Goal: Task Accomplishment & Management: Use online tool/utility

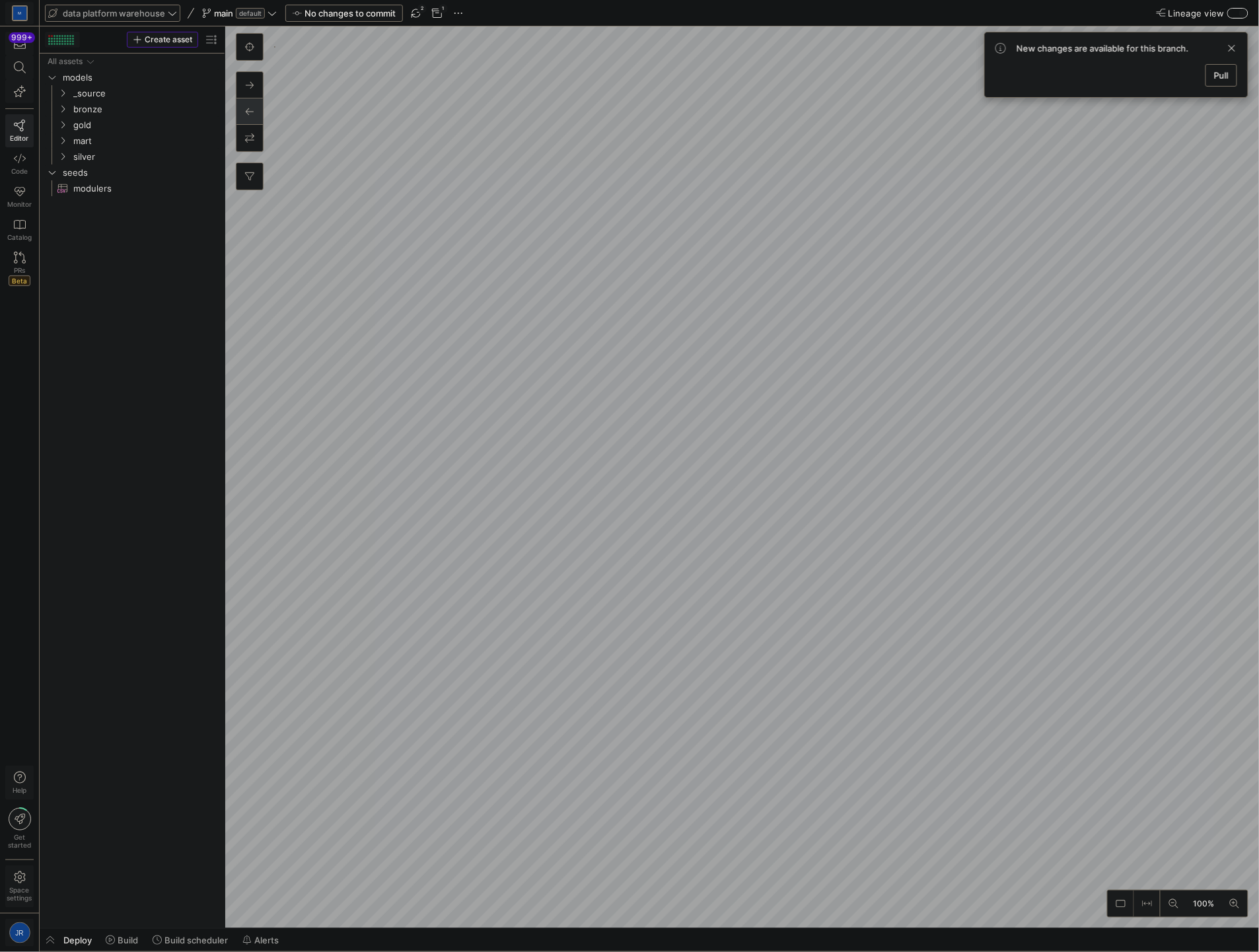
click at [155, 11] on span "data platform warehouse" at bounding box center [113, 13] width 102 height 10
click at [143, 86] on span "Data Benchmark Pipelines" at bounding box center [108, 90] width 106 height 10
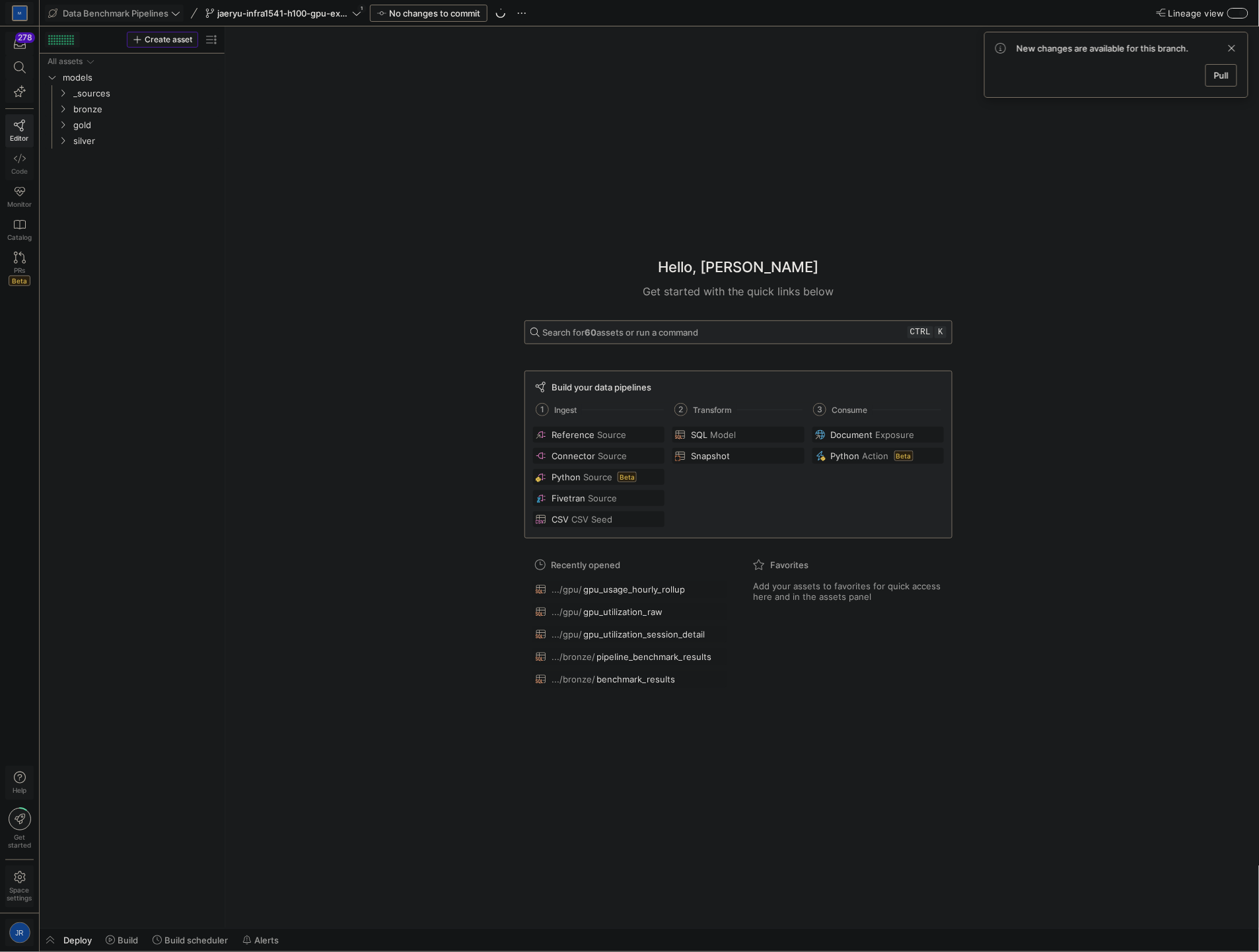
click at [29, 167] on link "Code" at bounding box center [19, 164] width 29 height 33
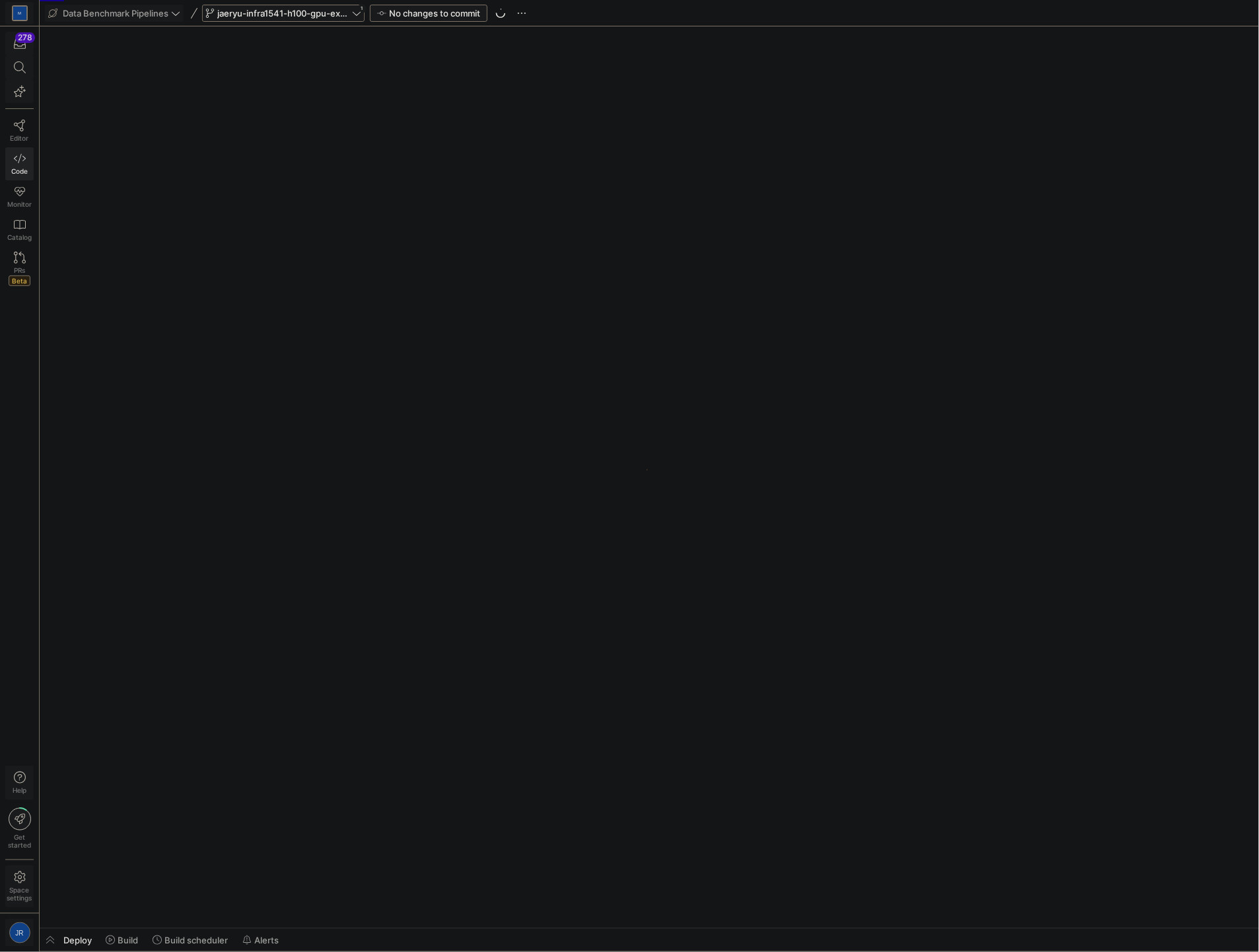
click at [320, 5] on div "jaeryu-infra1541-h100-gpu-explore 1" at bounding box center [283, 13] width 163 height 17
click at [320, 13] on span "jaeryu-infra1541-h100-gpu-explore" at bounding box center [283, 13] width 132 height 10
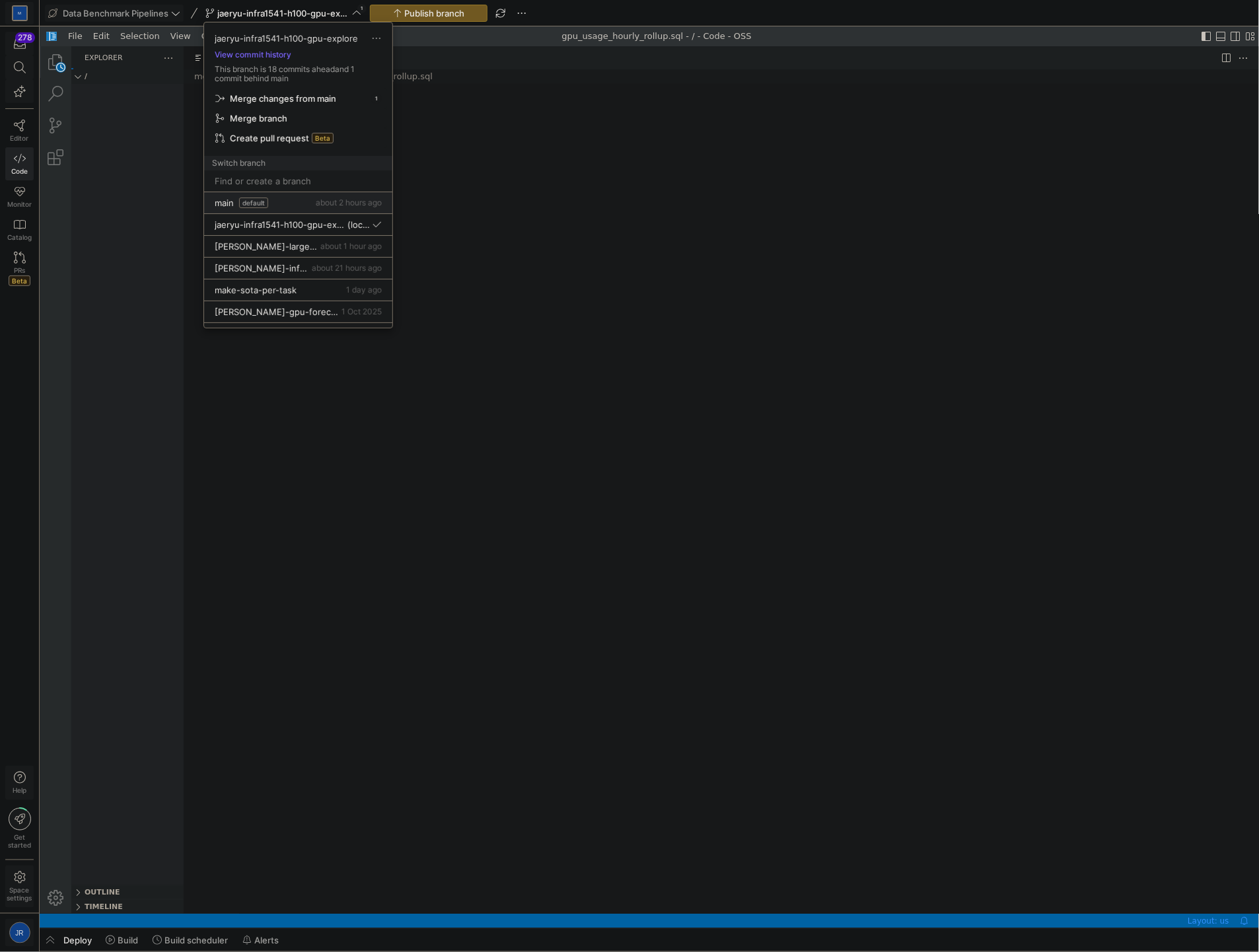
click at [276, 203] on div "main default about 2 hours ago" at bounding box center [298, 202] width 167 height 10
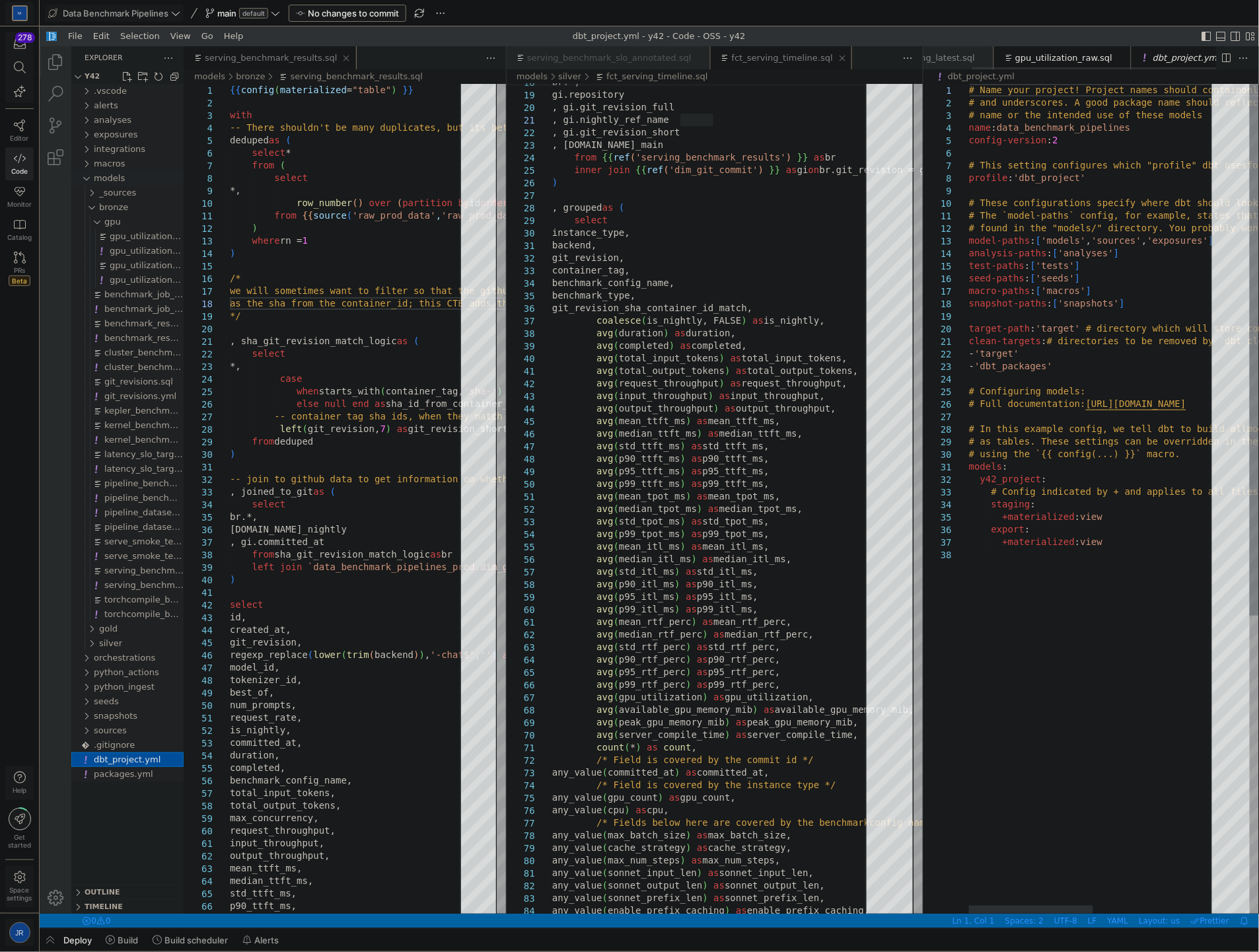
click at [123, 180] on div "models" at bounding box center [138, 178] width 90 height 15
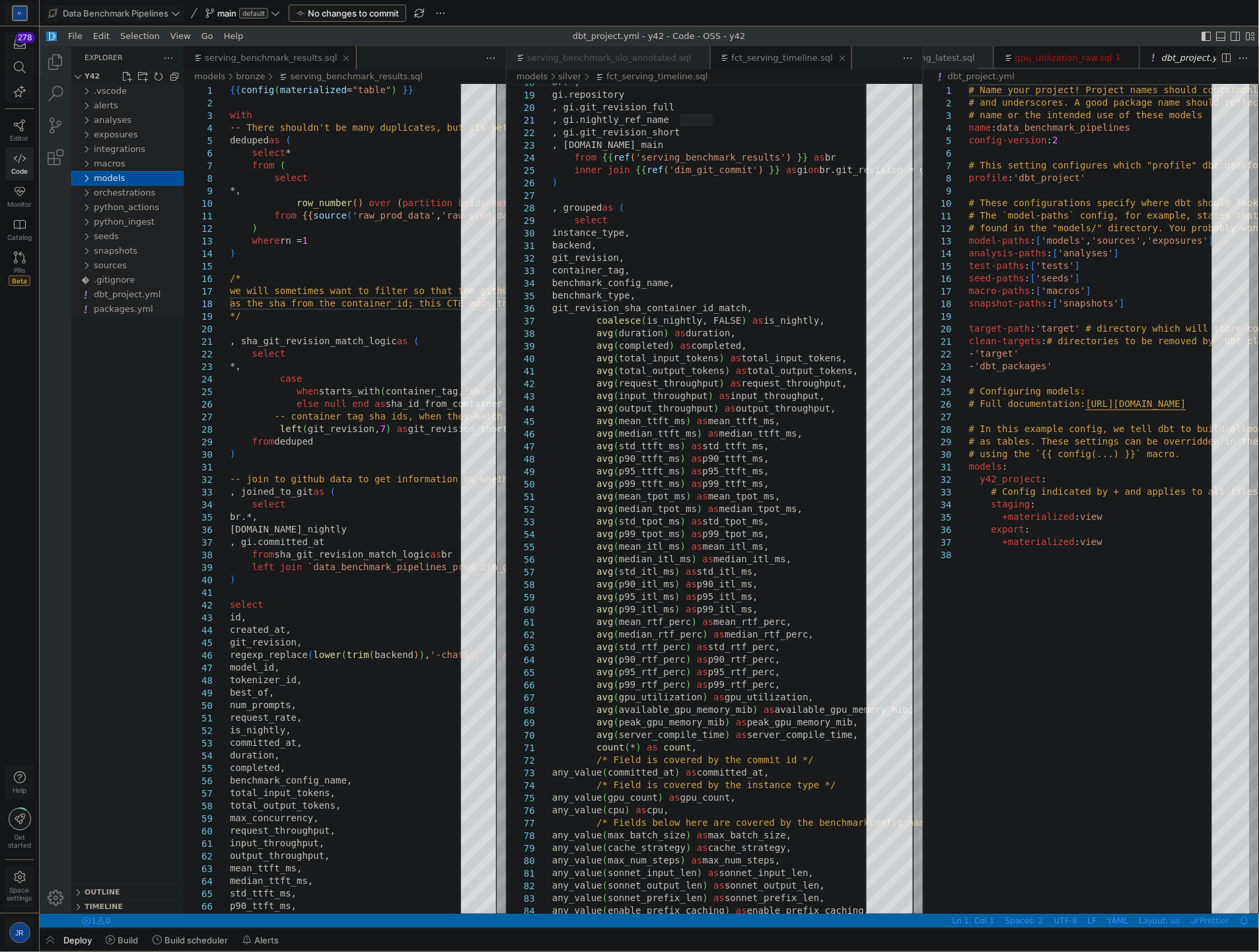
scroll to position [0, 66]
click at [135, 193] on span "orchestrations" at bounding box center [123, 191] width 62 height 10
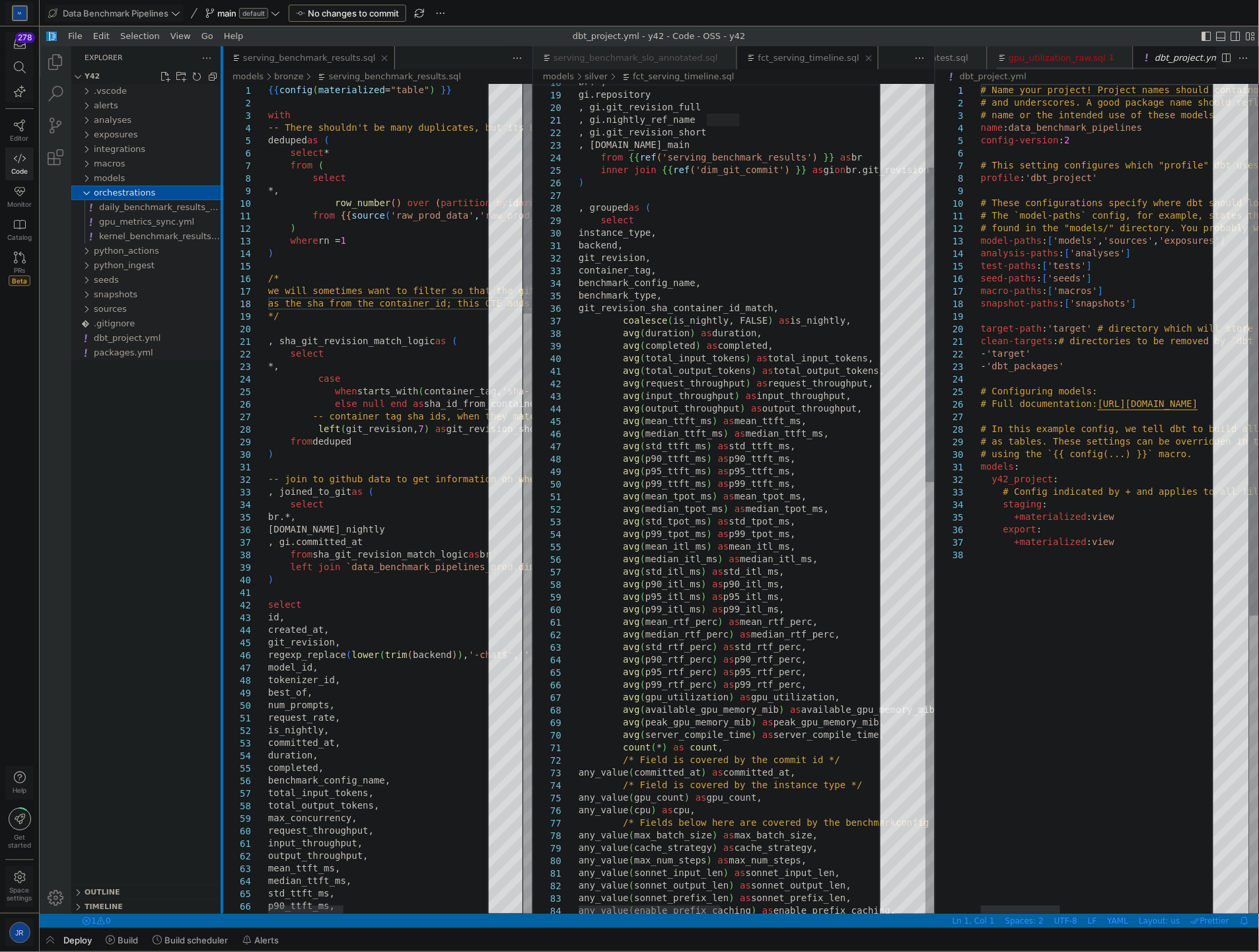
drag, startPoint x: 181, startPoint y: 229, endPoint x: 220, endPoint y: 222, distance: 39.6
click at [220, 222] on div at bounding box center [221, 479] width 3 height 867
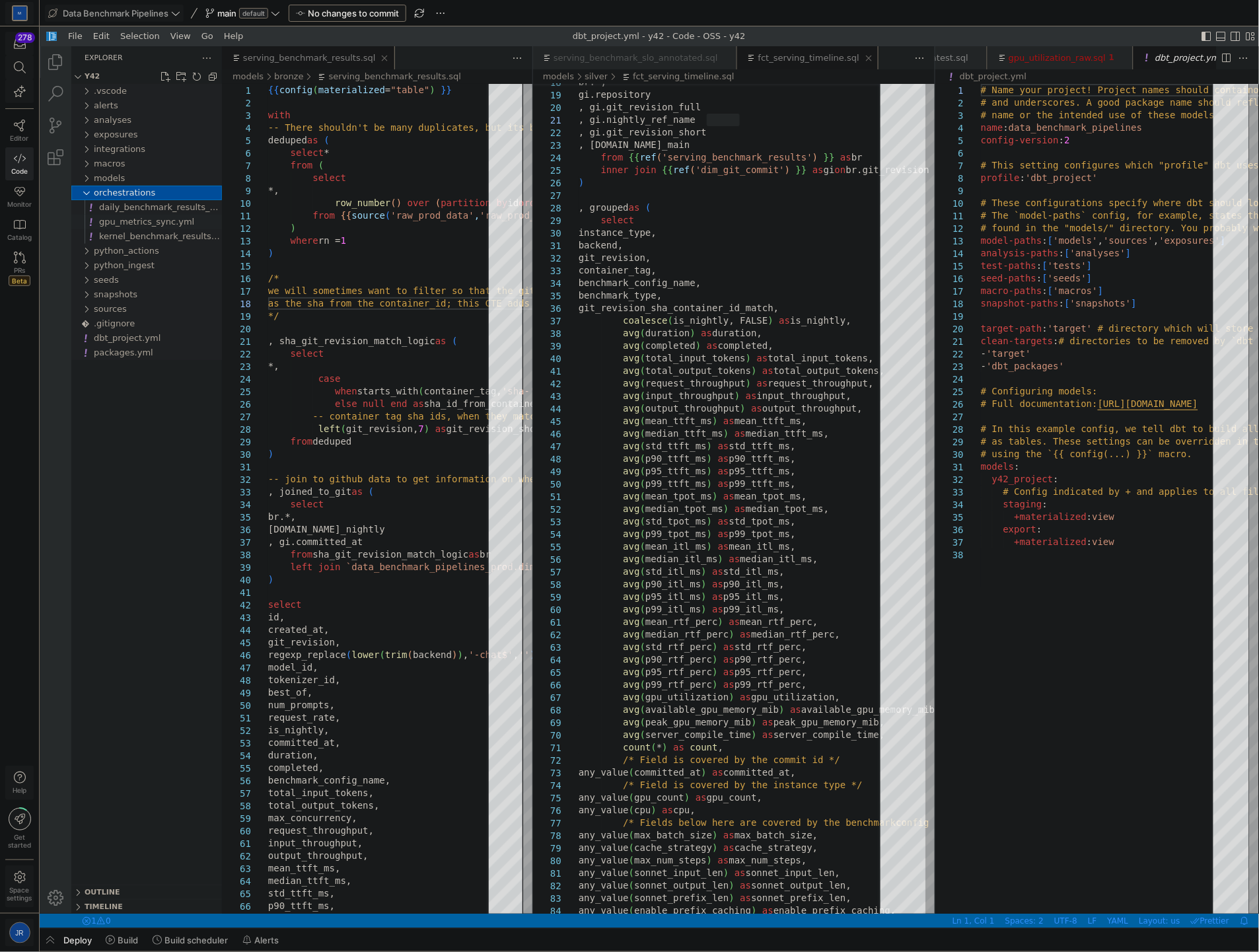
click at [166, 220] on span "gpu_metrics_sync.yml" at bounding box center [145, 221] width 95 height 10
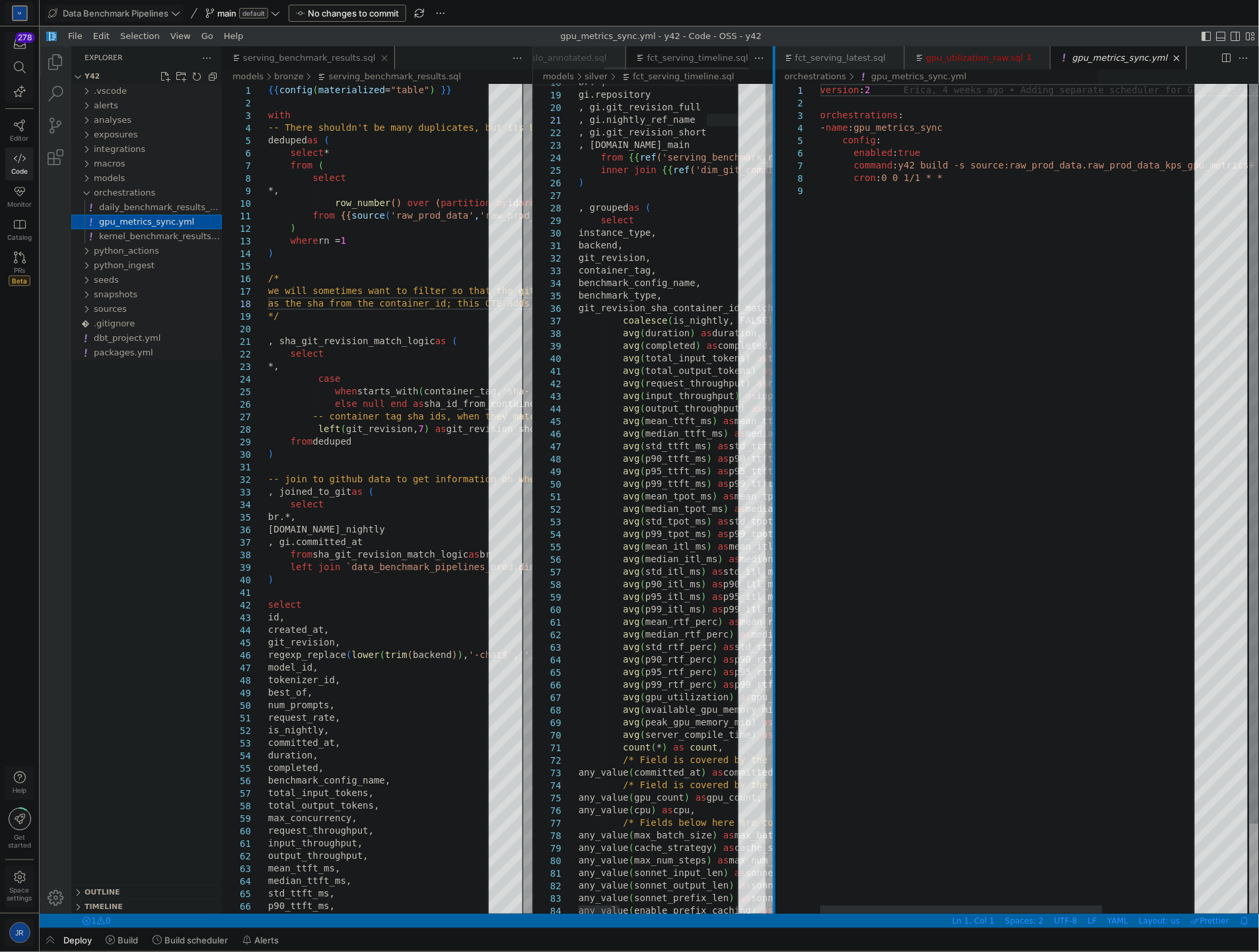
scroll to position [0, 131]
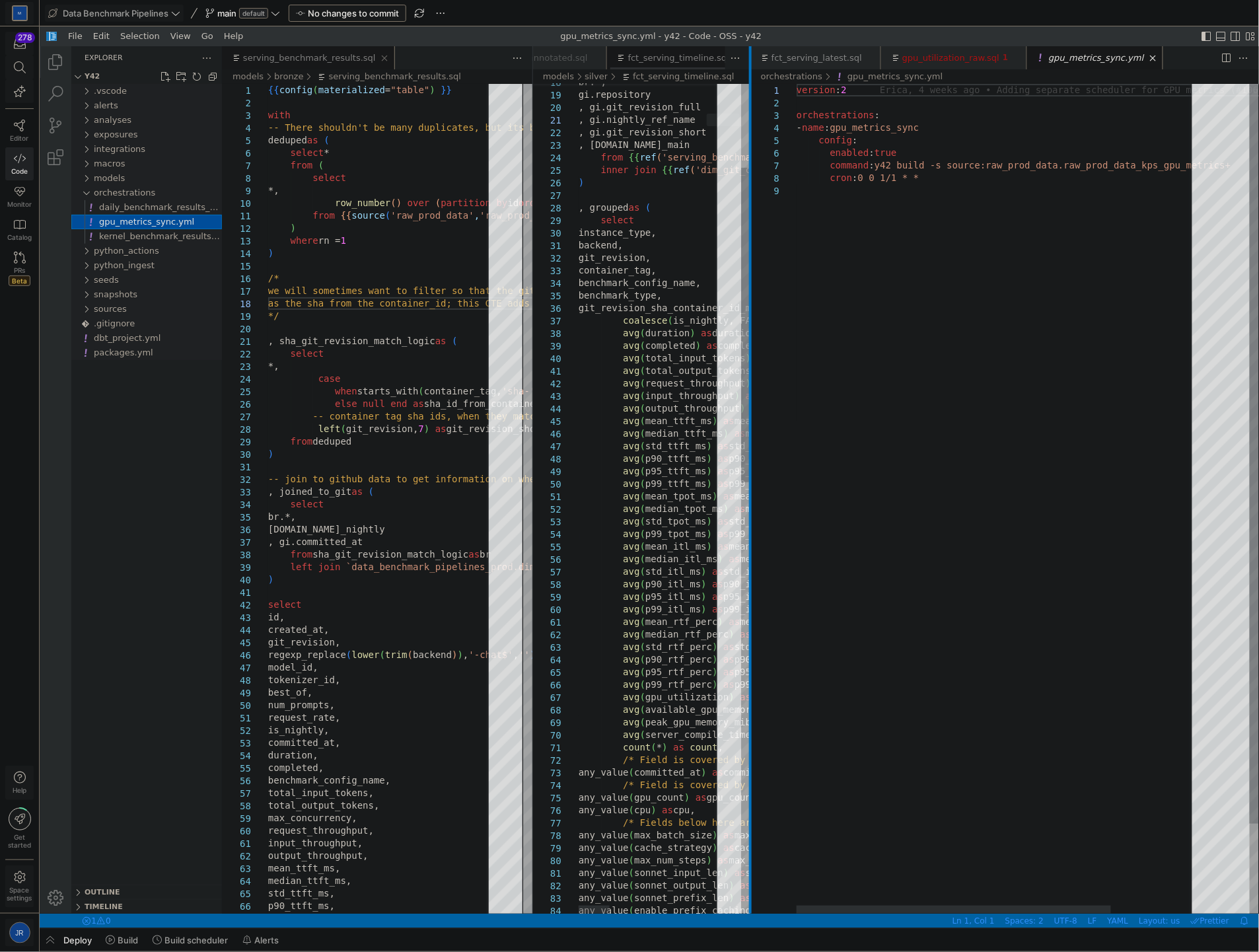
drag, startPoint x: 935, startPoint y: 204, endPoint x: 750, endPoint y: 209, distance: 185.1
click at [750, 209] on div at bounding box center [750, 479] width 3 height 867
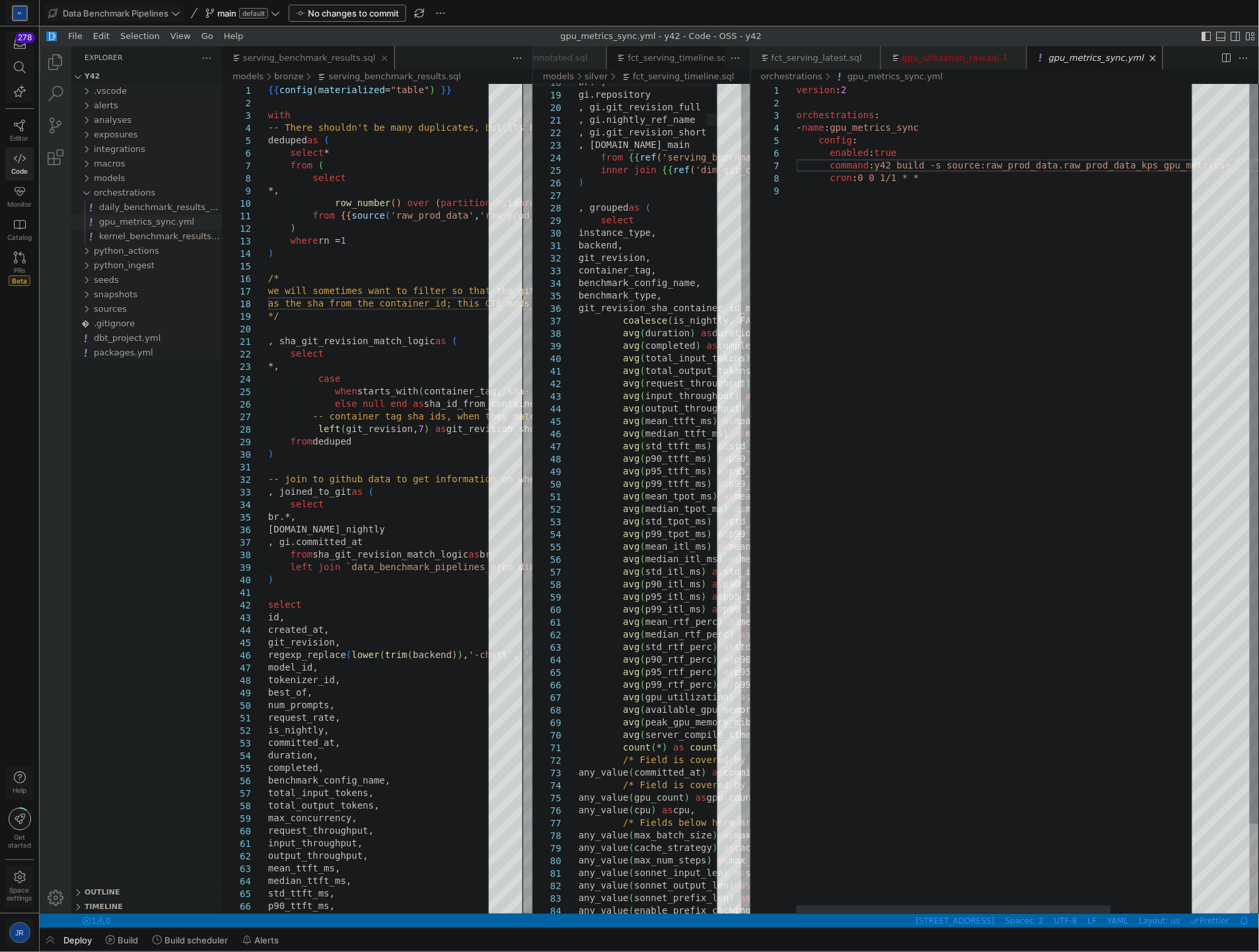
scroll to position [0, 0]
drag, startPoint x: 1040, startPoint y: 170, endPoint x: 1230, endPoint y: 179, distance: 190.2
click at [958, 199] on div "version : 2 orchestrations : - name : gpu_metrics_sync config : enabled : true …" at bounding box center [1032, 549] width 471 height 931
drag, startPoint x: 974, startPoint y: 182, endPoint x: 1407, endPoint y: 175, distance: 433.1
click at [1223, 175] on div "version : 2 orchestrations : - name : gpu_metrics_sync config : enabled : true …" at bounding box center [988, 549] width 471 height 931
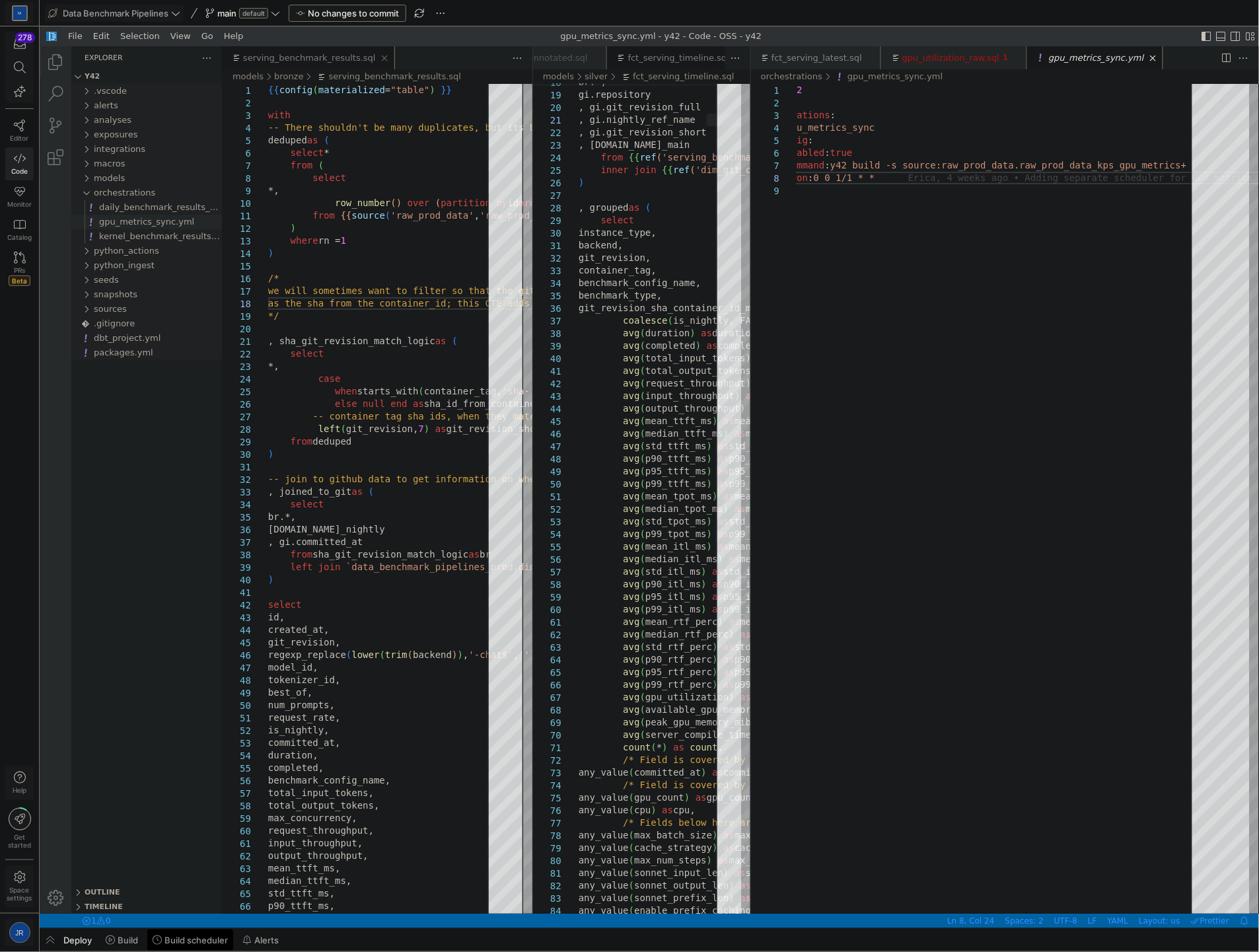
click at [193, 949] on span at bounding box center [189, 940] width 86 height 21
